Goal: Information Seeking & Learning: Find specific page/section

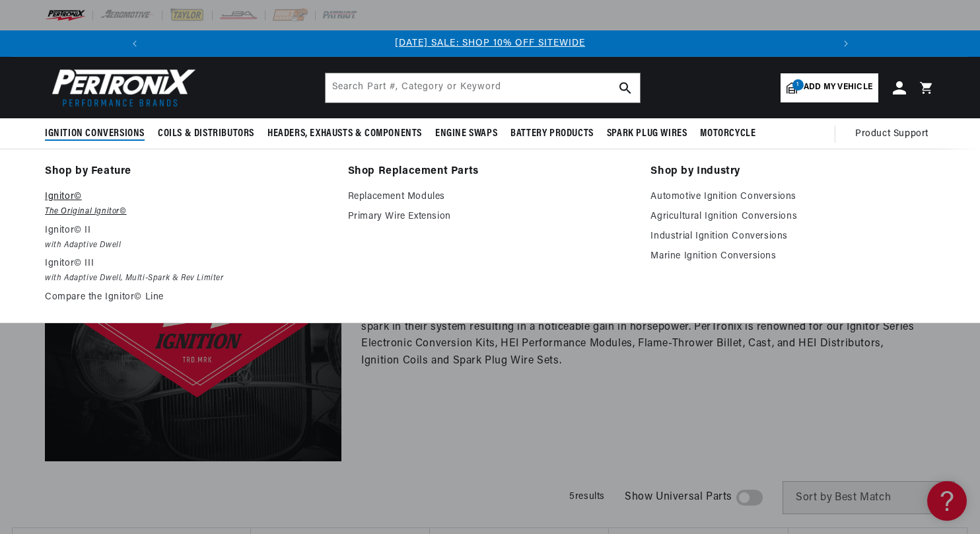
click at [57, 194] on p "Ignitor©" at bounding box center [187, 197] width 285 height 16
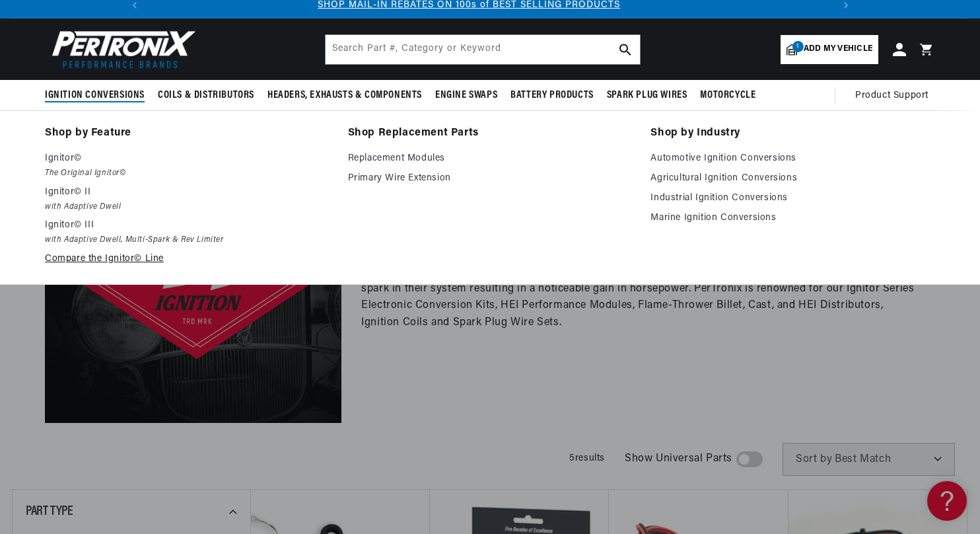
scroll to position [66, 0]
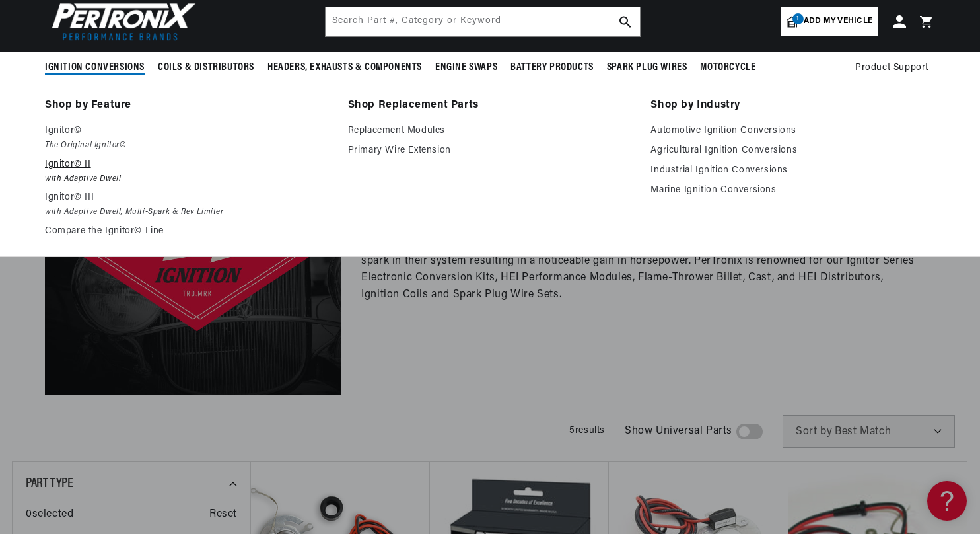
click at [66, 161] on p "Ignitor© II" at bounding box center [187, 165] width 285 height 16
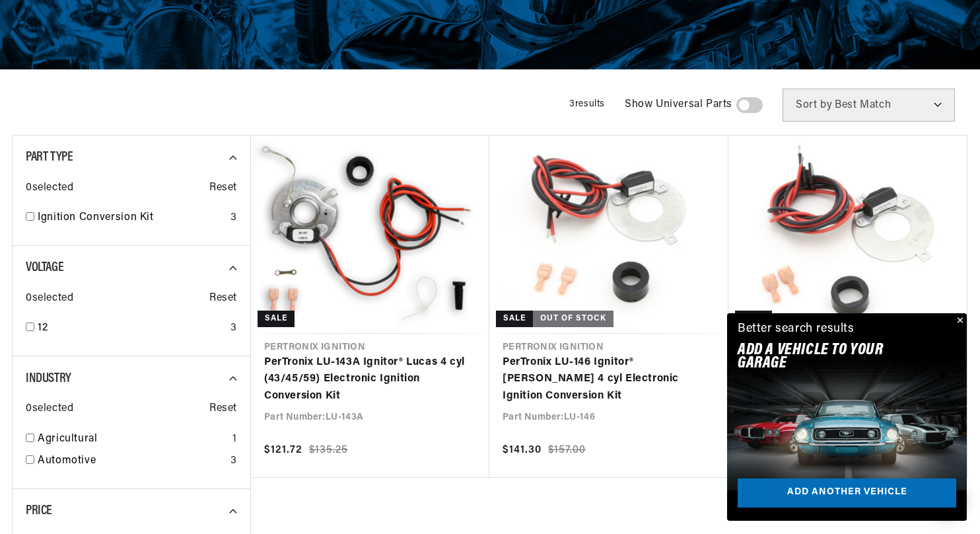
click at [960, 316] on button "Close" at bounding box center [959, 321] width 16 height 16
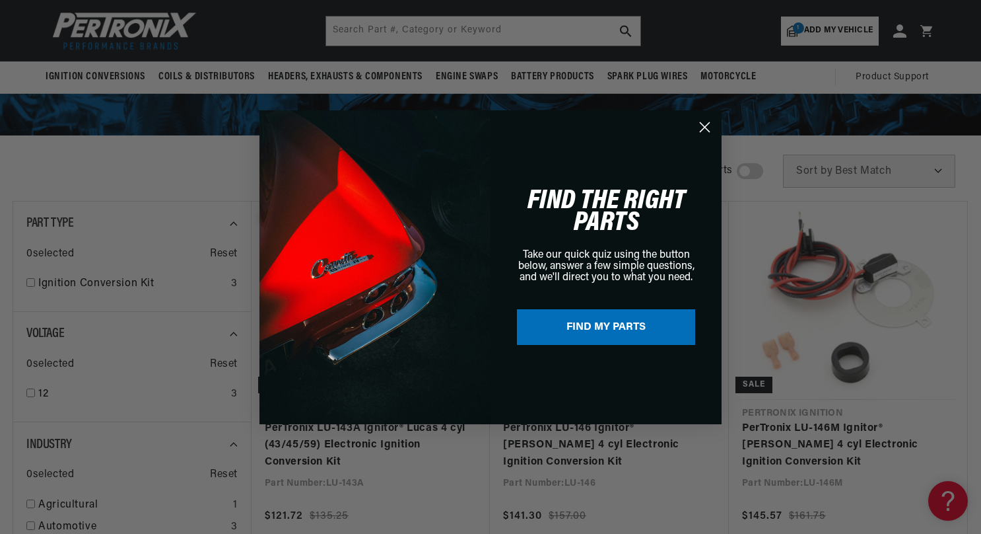
scroll to position [0, 1412]
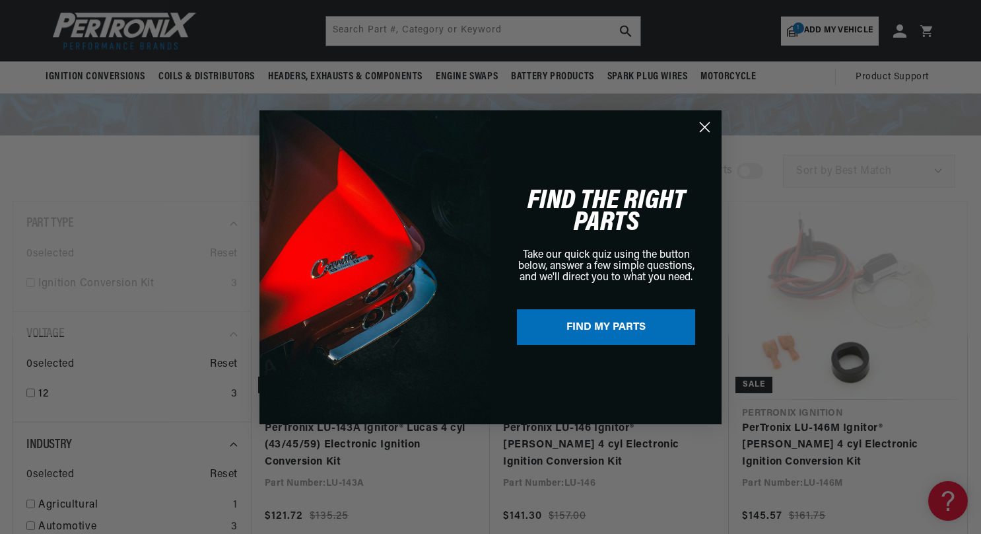
scroll to position [108, 0]
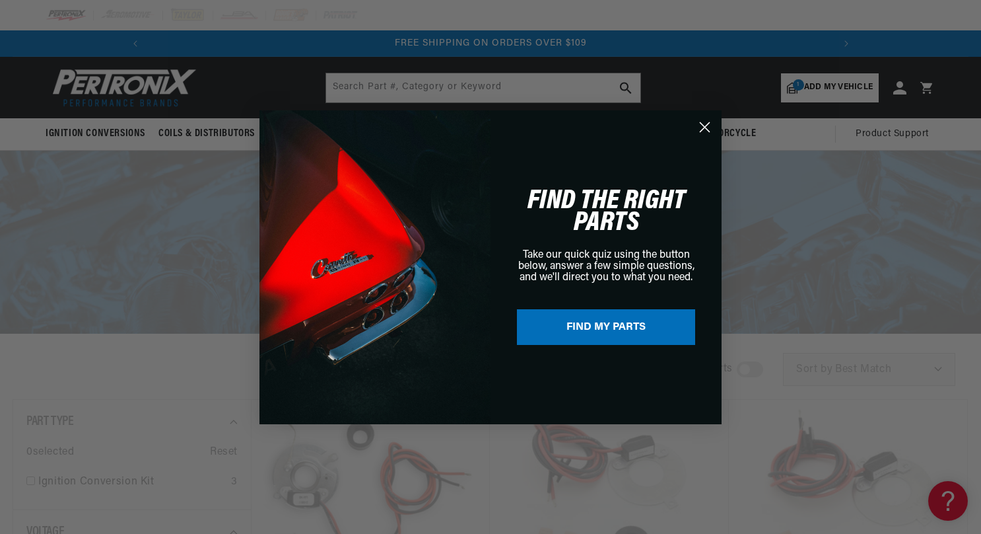
click at [699, 127] on circle "Close dialog" at bounding box center [705, 127] width 22 height 22
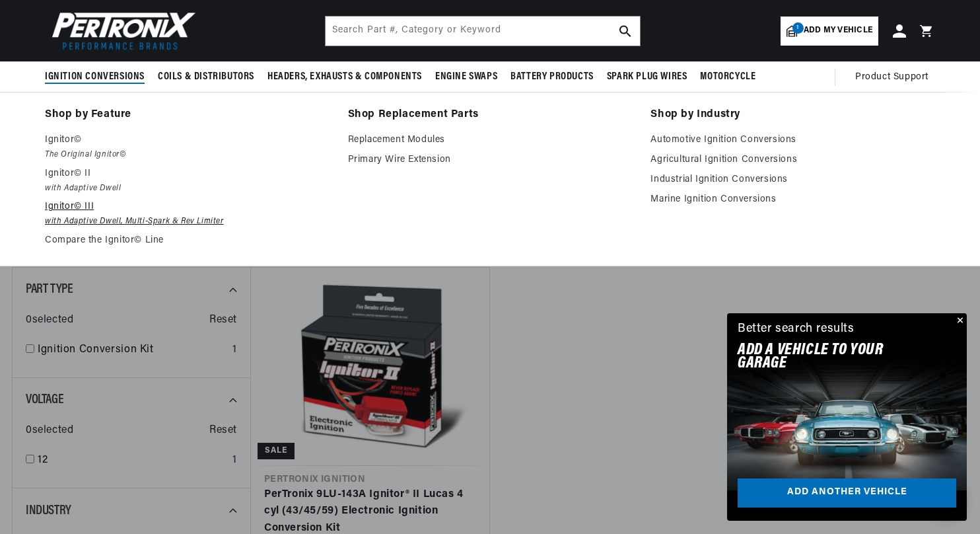
scroll to position [0, 328]
click at [58, 205] on p "Ignitor© III" at bounding box center [187, 207] width 285 height 16
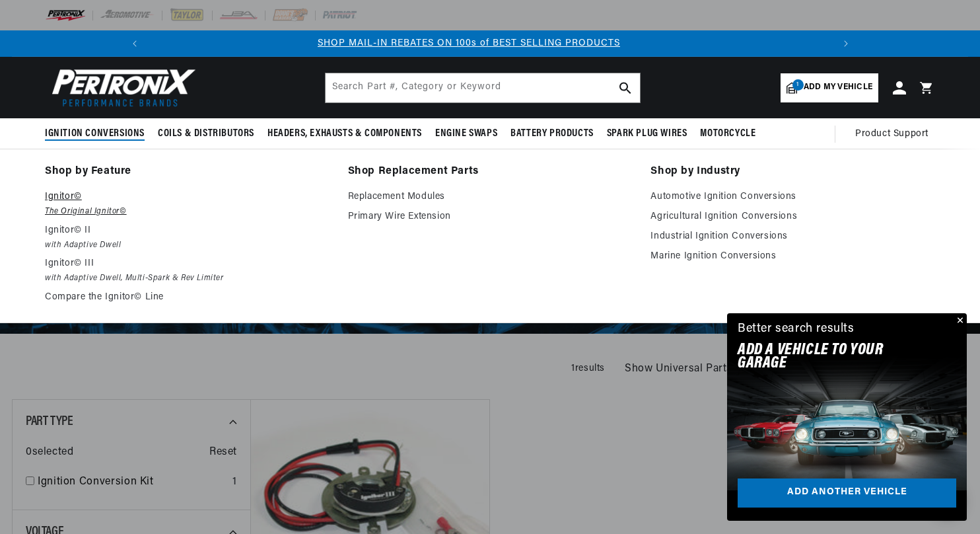
click at [63, 193] on p "Ignitor©" at bounding box center [187, 197] width 285 height 16
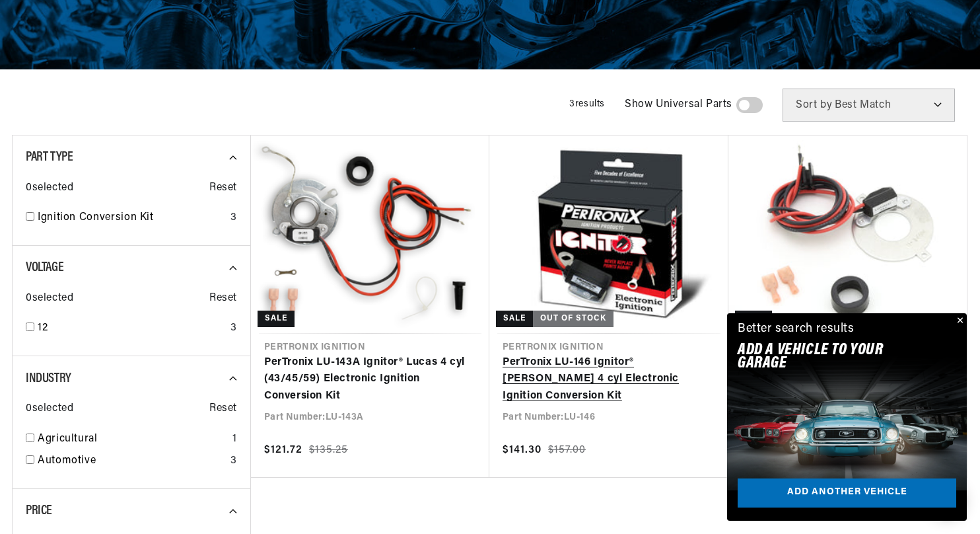
scroll to position [0, 706]
click at [587, 363] on link "PerTronix LU-146 Ignitor® [PERSON_NAME] 4 cyl Electronic Ignition Conversion Kit" at bounding box center [609, 379] width 213 height 51
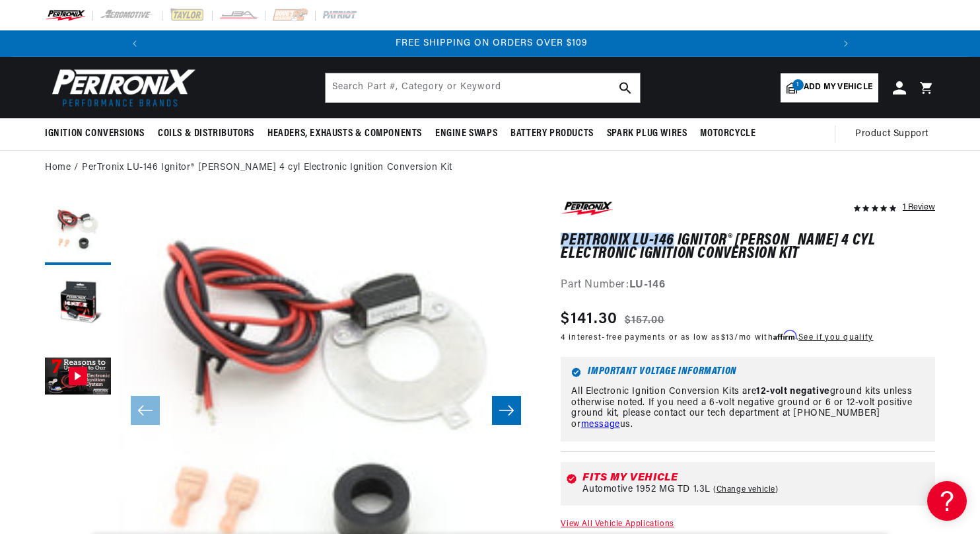
scroll to position [0, 1412]
drag, startPoint x: 565, startPoint y: 238, endPoint x: 723, endPoint y: 238, distance: 157.8
click at [723, 238] on h1 "PerTronix LU-146 Ignitor® [PERSON_NAME] 4 cyl Electronic Ignition Conversion Kit" at bounding box center [748, 247] width 374 height 27
copy h1 "PerTronix LU-146 Ignitor"
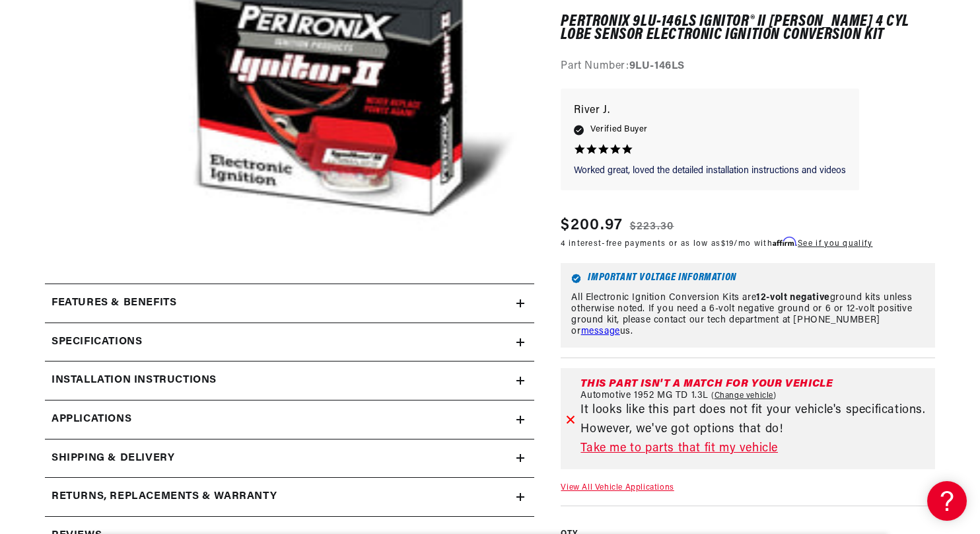
scroll to position [0, 1412]
click at [658, 448] on link "Take me to parts that fit my vehicle" at bounding box center [755, 448] width 349 height 19
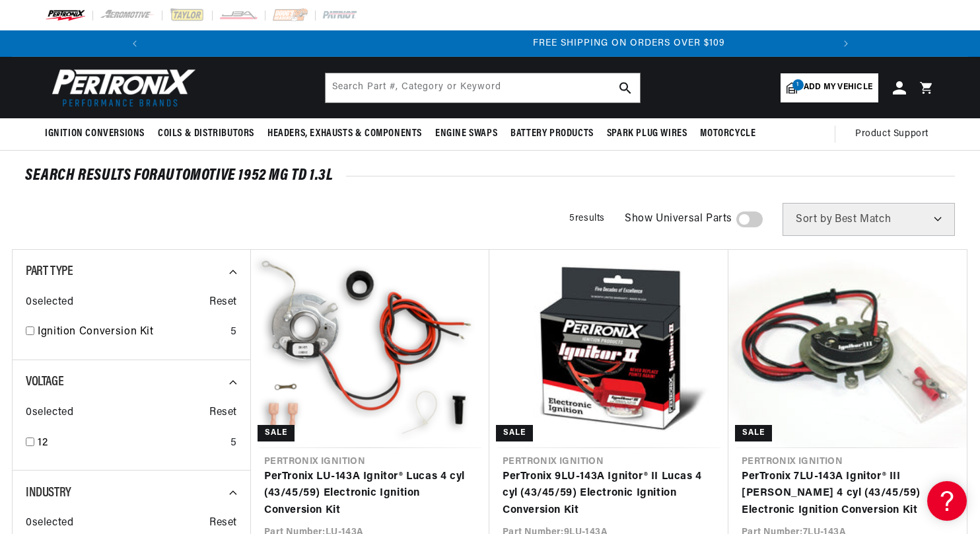
scroll to position [0, 1412]
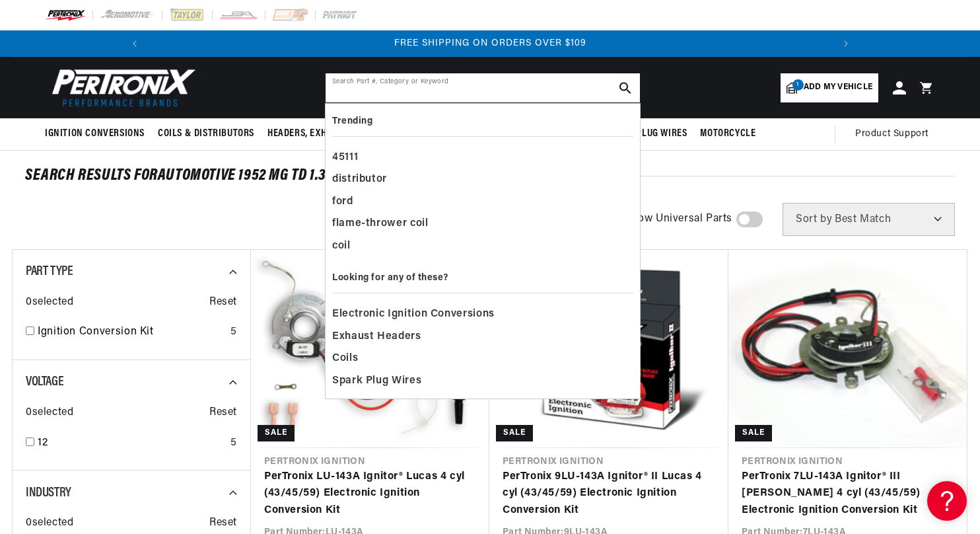
click at [367, 89] on input "text" at bounding box center [483, 87] width 314 height 29
